Goal: Check status: Check status

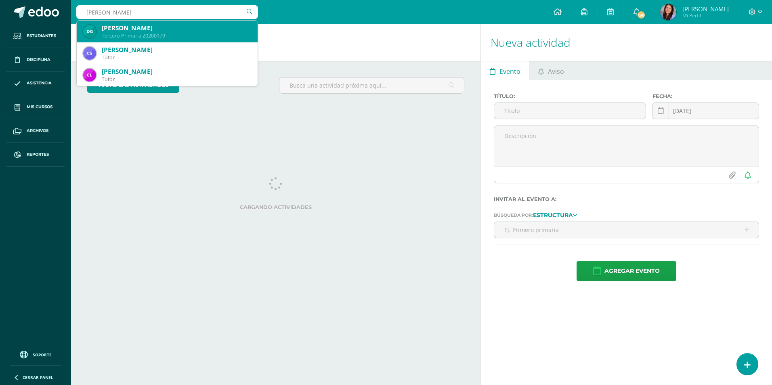
click at [181, 33] on div "Tercero Primaria 20200179" at bounding box center [176, 35] width 149 height 7
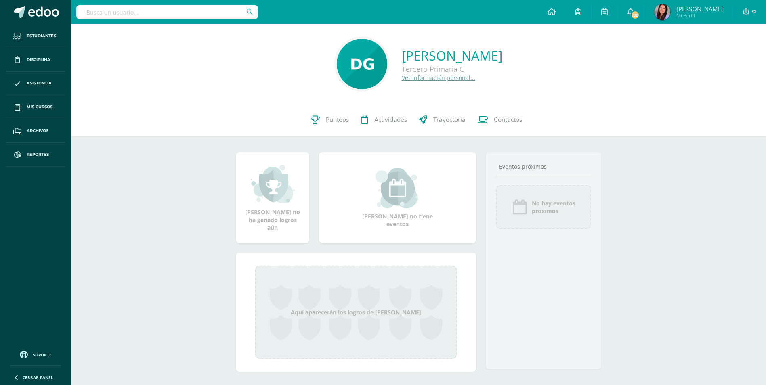
click at [402, 75] on link "Ver información personal..." at bounding box center [438, 78] width 73 height 8
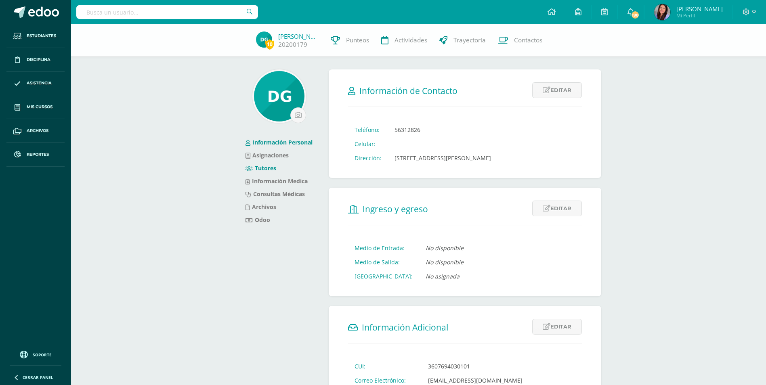
click at [265, 172] on li "Tutores" at bounding box center [278, 168] width 67 height 13
click at [266, 169] on link "Tutores" at bounding box center [260, 168] width 31 height 8
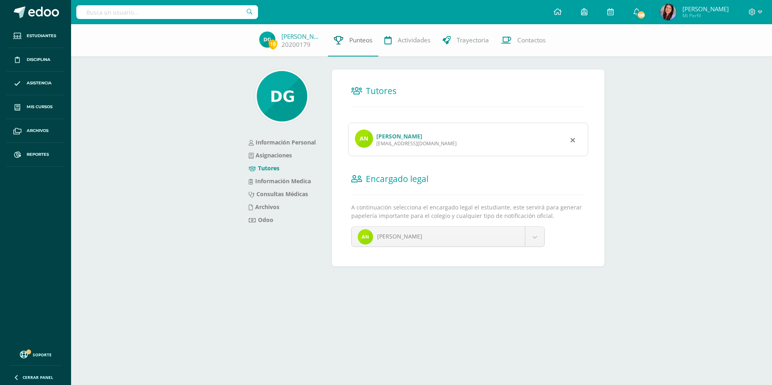
click at [356, 41] on span "Punteos" at bounding box center [360, 40] width 23 height 8
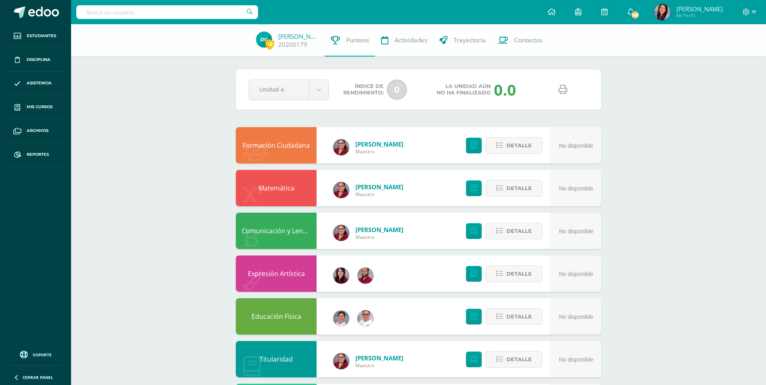
click at [579, 84] on div at bounding box center [563, 90] width 58 height 21
click at [562, 90] on icon at bounding box center [562, 89] width 9 height 9
click at [184, 115] on div "10 David Goubaud 20200179 Punteos Actividades Trayectoria Contactos Pendiente U…" at bounding box center [418, 273] width 695 height 498
